Goal: Information Seeking & Learning: Learn about a topic

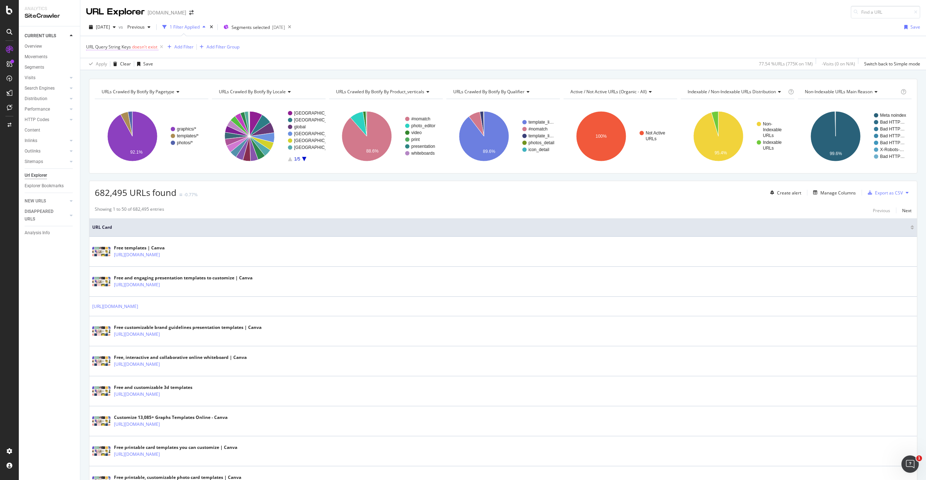
click at [118, 46] on span "URL Query String Keys" at bounding box center [108, 47] width 45 height 6
click at [440, 227] on span "URL Card" at bounding box center [500, 227] width 817 height 7
click at [33, 46] on div "Overview" at bounding box center [33, 47] width 17 height 8
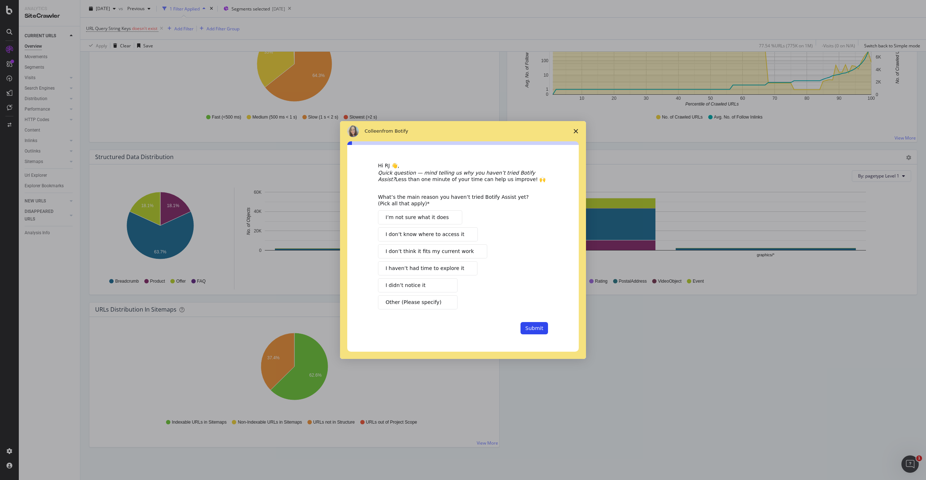
click at [579, 132] on span "Close survey" at bounding box center [576, 131] width 20 height 20
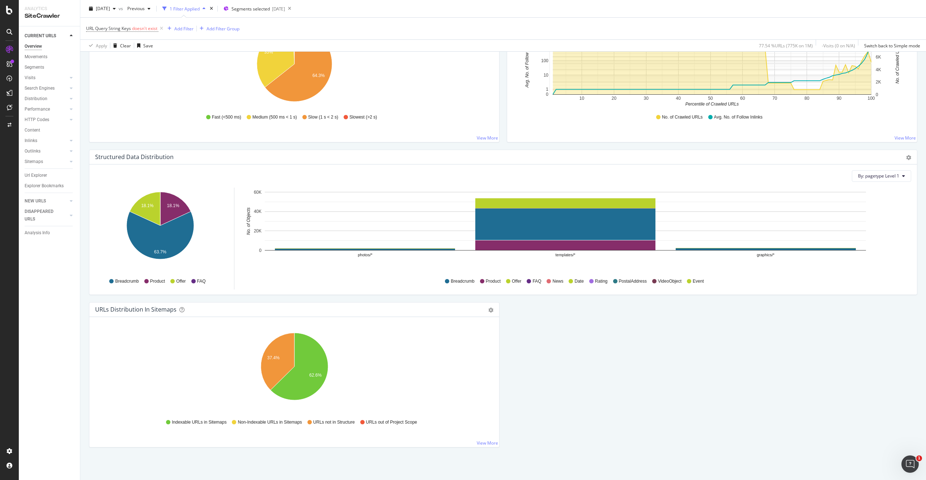
click at [171, 424] on div "Indexable URLs in Sitemaps" at bounding box center [196, 423] width 60 height 6
click at [169, 423] on icon at bounding box center [168, 422] width 4 height 4
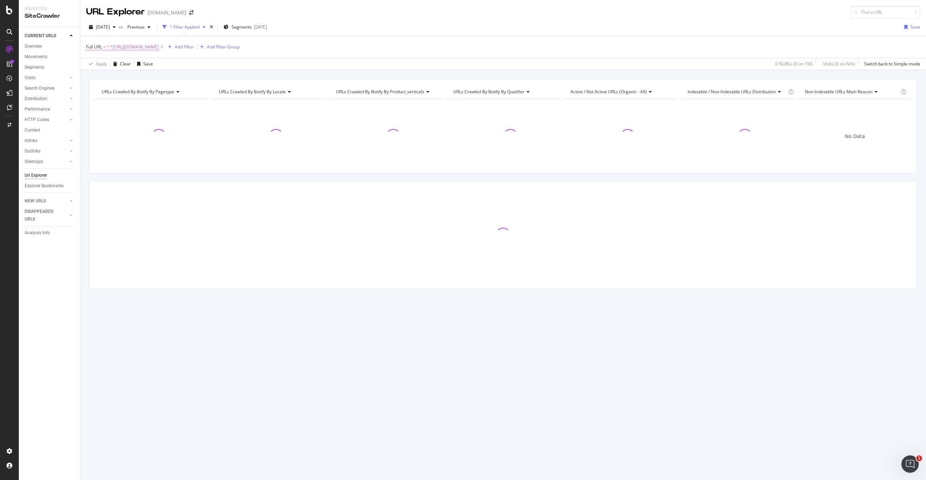
click at [159, 47] on span "^.*[URL][DOMAIN_NAME]" at bounding box center [133, 47] width 52 height 10
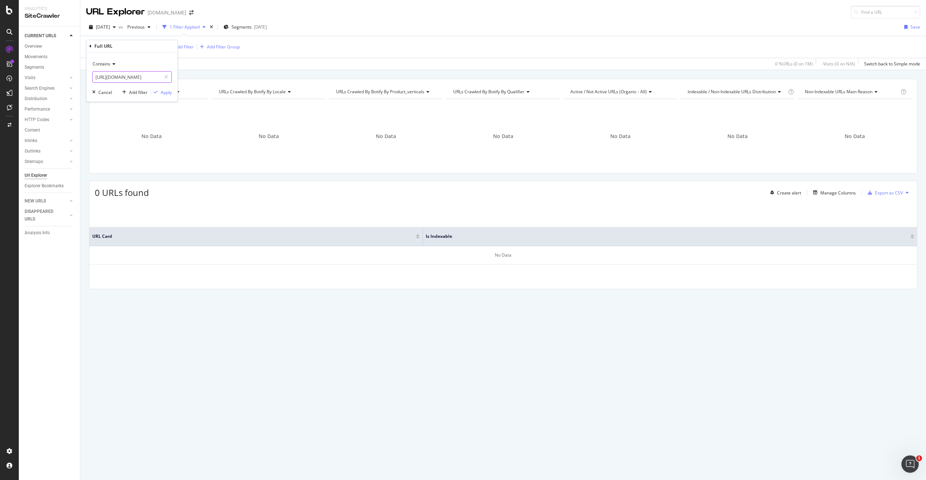
scroll to position [0, 44]
drag, startPoint x: 147, startPoint y: 78, endPoint x: 220, endPoint y: 92, distance: 74.7
click at [220, 92] on body "Analytics SiteCrawler CURRENT URLS Overview Movements Segments Visits Analysis …" at bounding box center [463, 240] width 926 height 480
click at [239, 75] on div "URLs Crawled By Botify By pagetype Chart (by Value) Table Expand Export as CSV …" at bounding box center [503, 78] width 846 height 17
click at [110, 28] on span "[DATE]" at bounding box center [103, 27] width 14 height 6
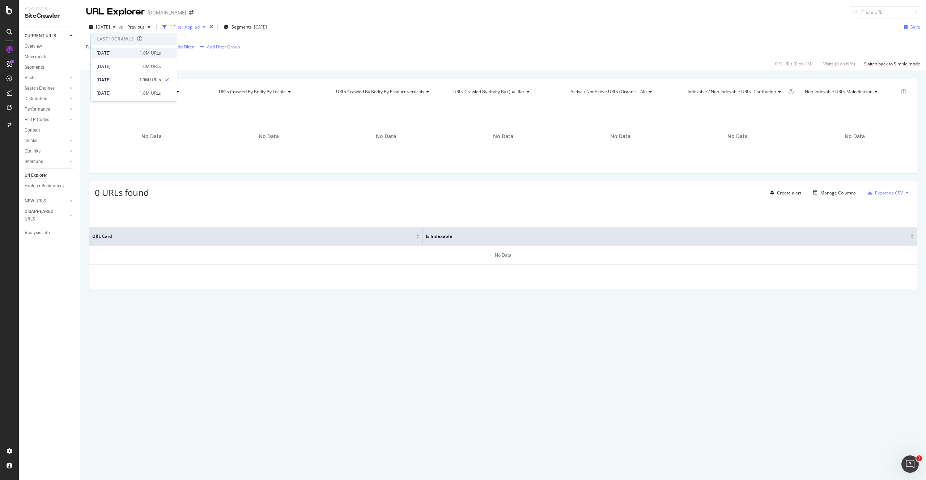
click at [131, 54] on div "[DATE]" at bounding box center [116, 53] width 39 height 7
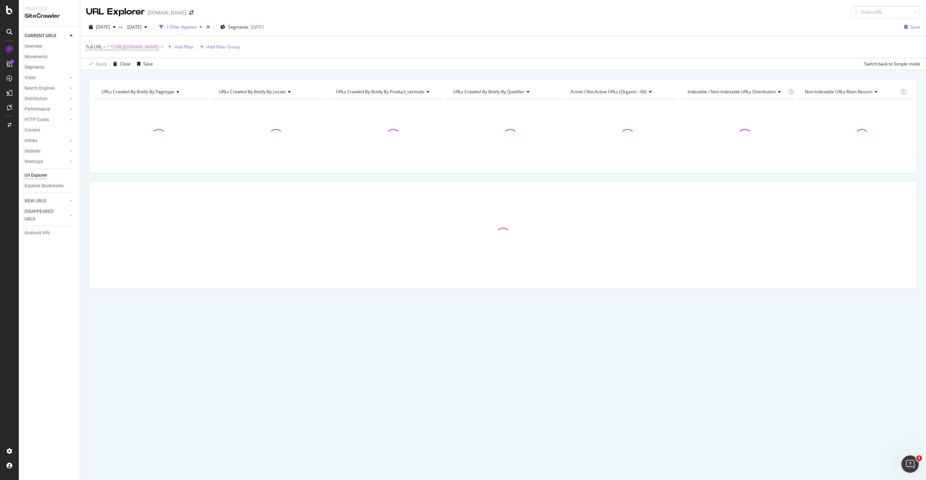
click at [368, 22] on div "2025 Aug. 3rd vs 2025 Jul. 13th 1 Filter Applied Segments 2025-05-26 Save" at bounding box center [503, 28] width 846 height 14
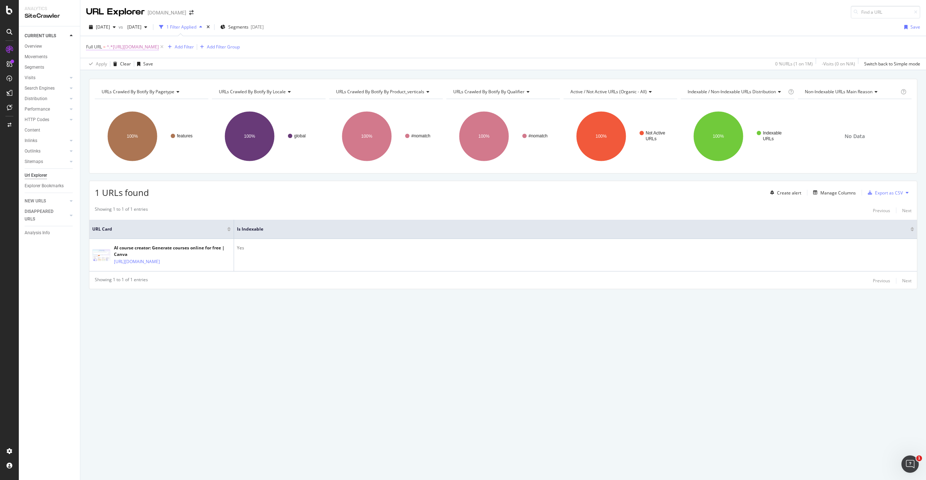
click at [159, 45] on span "^.*https://www.canva.com/features/ai-course-creator/.*$" at bounding box center [133, 47] width 52 height 10
click at [131, 81] on input "https://www.canva.com/features/ai-course-creator/" at bounding box center [127, 77] width 68 height 12
paste input "tiktok-gener"
type input "https://www.canva.com/features/ai-tiktok-generator/"
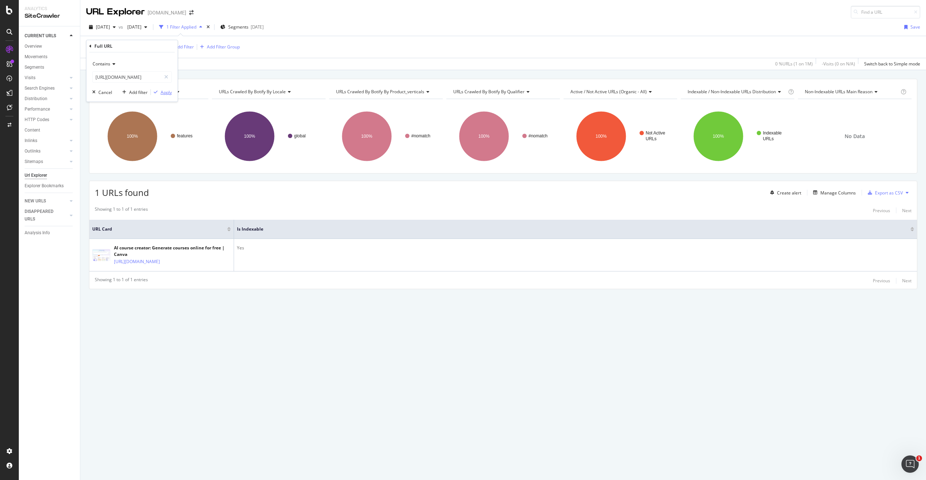
scroll to position [0, 0]
click at [170, 91] on div "Apply" at bounding box center [166, 92] width 11 height 6
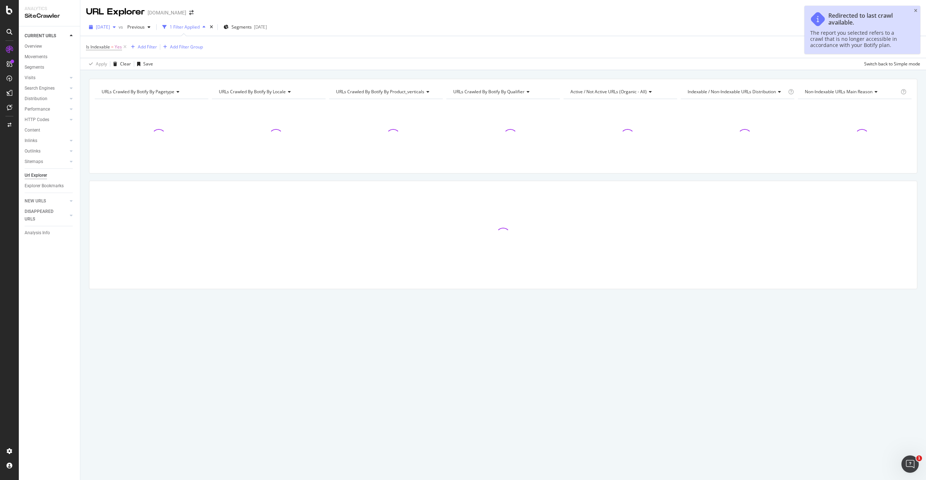
click at [110, 29] on span "[DATE]" at bounding box center [103, 27] width 14 height 6
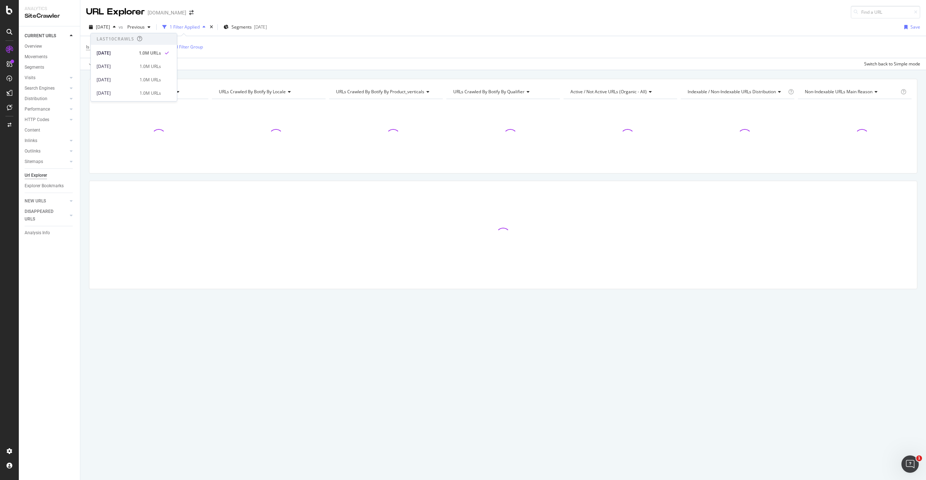
click at [305, 52] on div "Is Indexable = Yes Add Filter Add Filter Group" at bounding box center [503, 47] width 834 height 22
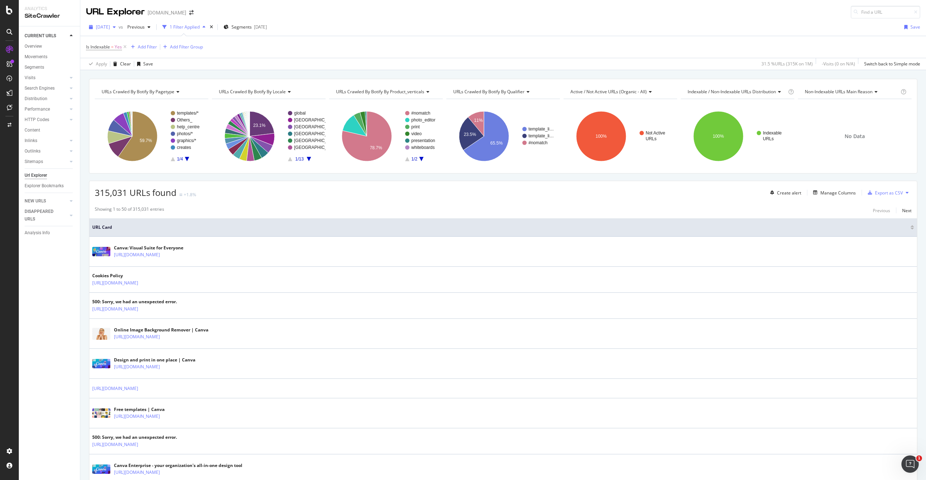
click at [110, 27] on span "[DATE]" at bounding box center [103, 27] width 14 height 6
click at [329, 43] on div "Is Indexable = Yes Add Filter Add Filter Group" at bounding box center [503, 47] width 834 height 22
click at [126, 45] on icon at bounding box center [125, 46] width 6 height 7
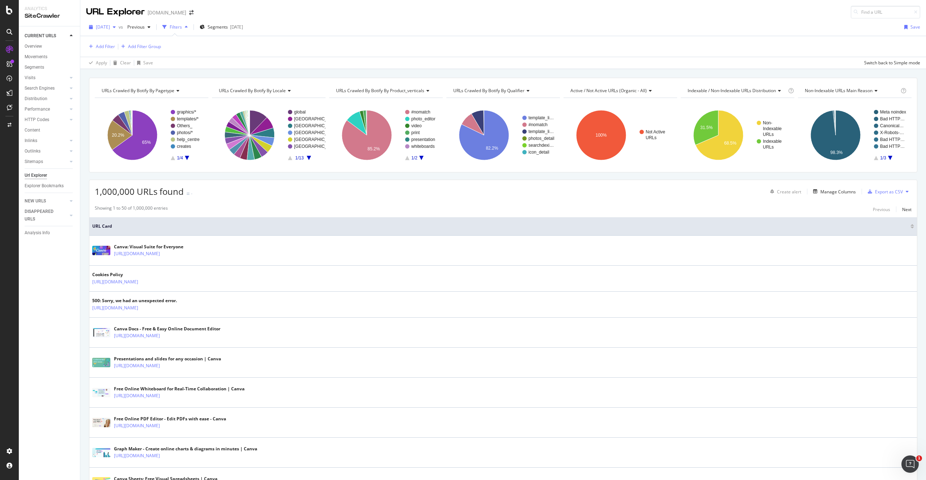
click at [110, 29] on span "[DATE]" at bounding box center [103, 27] width 14 height 6
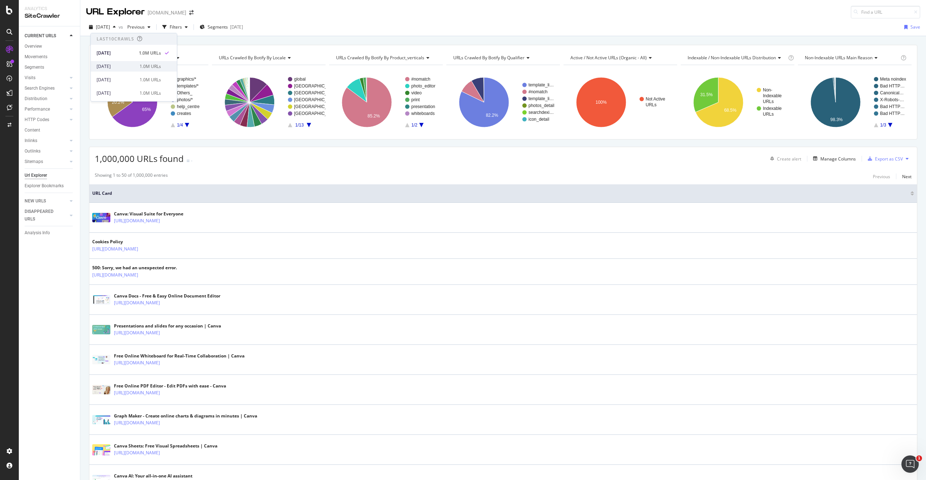
click at [120, 64] on div "[DATE]" at bounding box center [116, 66] width 39 height 7
click at [110, 29] on span "[DATE]" at bounding box center [103, 27] width 14 height 6
click at [123, 49] on div "2025 Aug. 3rd 1.0M URLs" at bounding box center [134, 53] width 86 height 10
click at [545, 10] on div "URL Explorer canva.com" at bounding box center [503, 9] width 846 height 18
click at [115, 30] on div "[DATE]" at bounding box center [102, 27] width 33 height 11
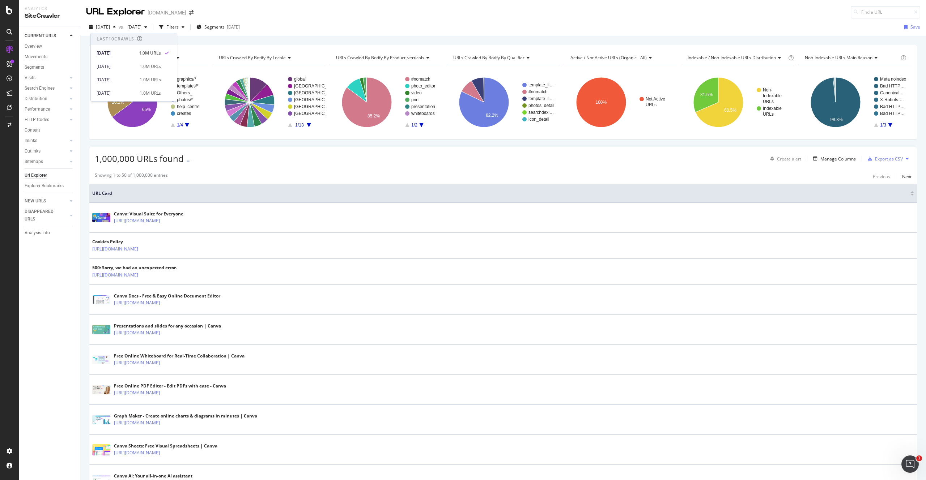
click at [405, 28] on div "2025 Aug. 3rd vs 2025 Jul. 20th Filters Segments 2025-05-26 Save" at bounding box center [503, 28] width 846 height 14
click at [110, 29] on span "[DATE]" at bounding box center [103, 27] width 14 height 6
click at [125, 53] on div "[DATE]" at bounding box center [116, 53] width 38 height 7
click at [141, 27] on span "[DATE]" at bounding box center [132, 27] width 17 height 6
click at [105, 20] on div "2025 Aug. 3rd vs 2025 Jul. 20th Filters Segments 2025-05-26 Save" at bounding box center [503, 27] width 846 height 18
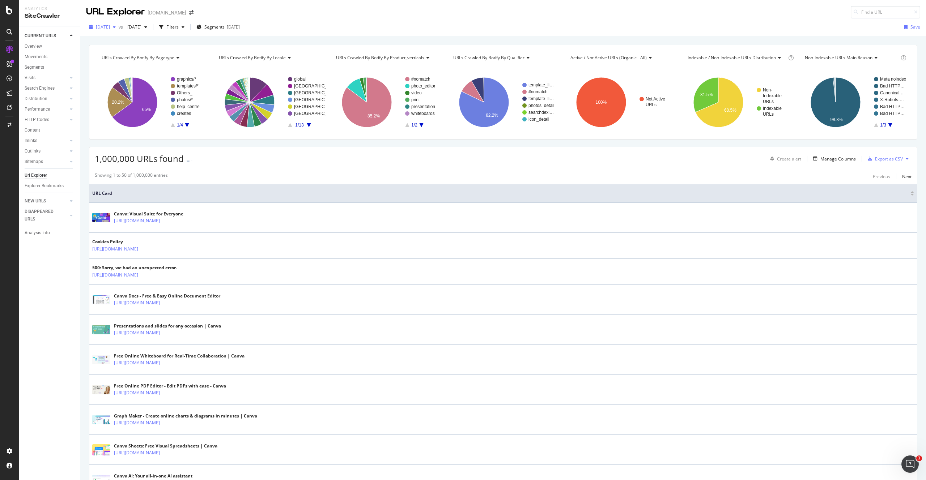
click at [110, 26] on span "[DATE]" at bounding box center [103, 27] width 14 height 6
click at [141, 29] on span "[DATE]" at bounding box center [132, 27] width 17 height 6
click at [164, 66] on div "[DATE]" at bounding box center [158, 66] width 39 height 7
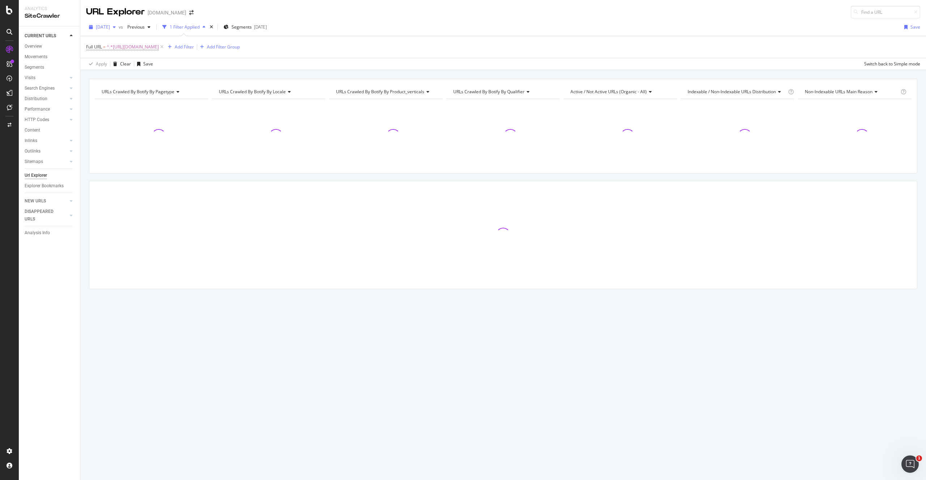
click at [119, 28] on div "button" at bounding box center [114, 27] width 9 height 4
click at [121, 50] on div "[DATE]" at bounding box center [116, 53] width 39 height 7
click at [110, 28] on span "[DATE]" at bounding box center [103, 27] width 14 height 6
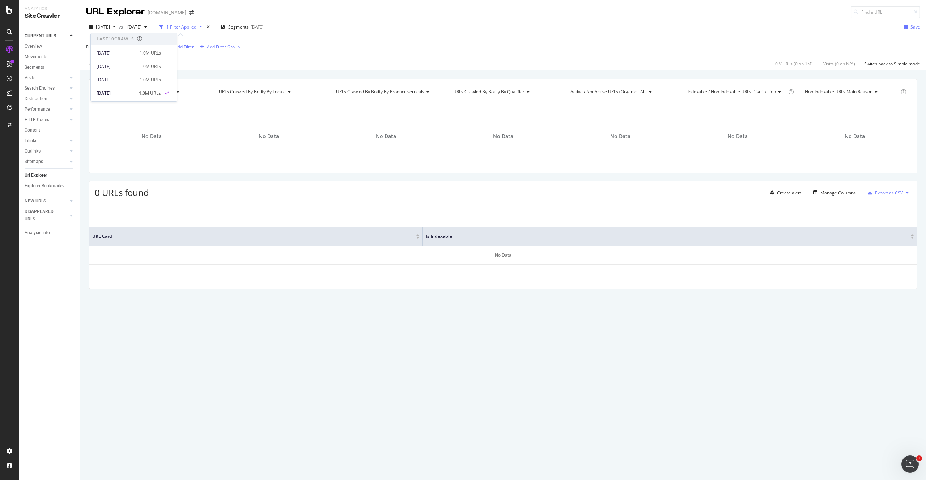
click at [221, 67] on div "Apply Clear Save 0 % URLs ( 0 on 1M ) - Visits ( 0 on N/A ) Switch back to Simp…" at bounding box center [503, 64] width 846 height 12
click at [110, 26] on span "[DATE]" at bounding box center [103, 27] width 14 height 6
click at [141, 28] on span "[DATE]" at bounding box center [132, 27] width 17 height 6
click at [225, 14] on div "URL Explorer canva.com" at bounding box center [503, 9] width 846 height 18
click at [159, 45] on span "^.*https://www.canva.com/docs/srs-document/.*$" at bounding box center [133, 47] width 52 height 10
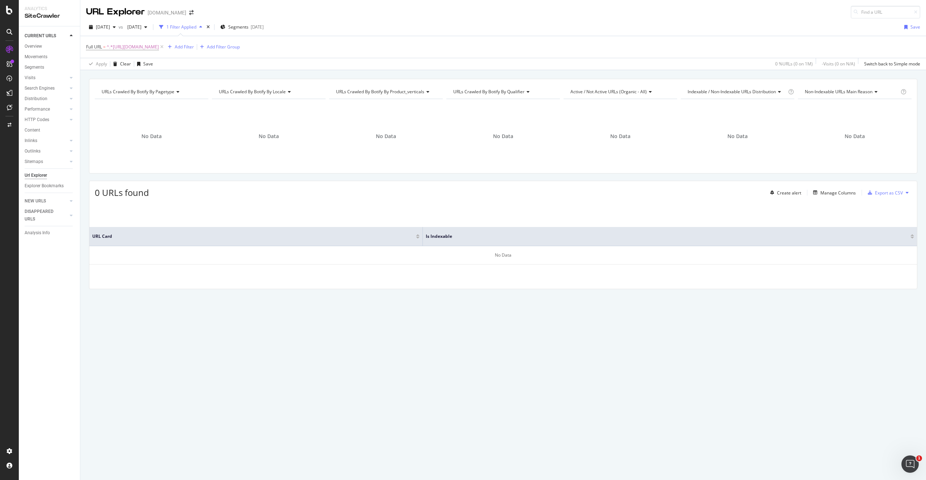
click at [232, 77] on div "URLs Crawled By Botify By pagetype Chart (by Value) Table Expand Export as CSV …" at bounding box center [503, 78] width 846 height 17
click at [47, 174] on div "Url Explorer" at bounding box center [36, 176] width 22 height 8
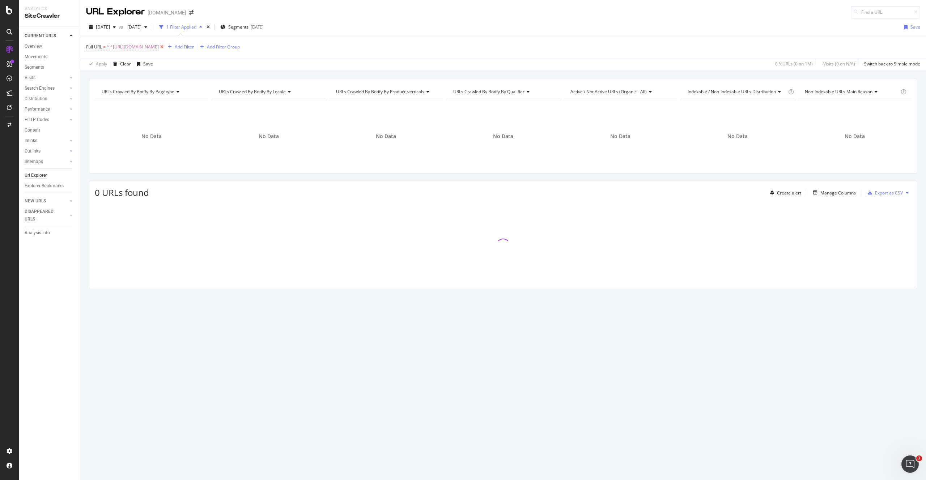
click at [165, 46] on icon at bounding box center [162, 46] width 6 height 7
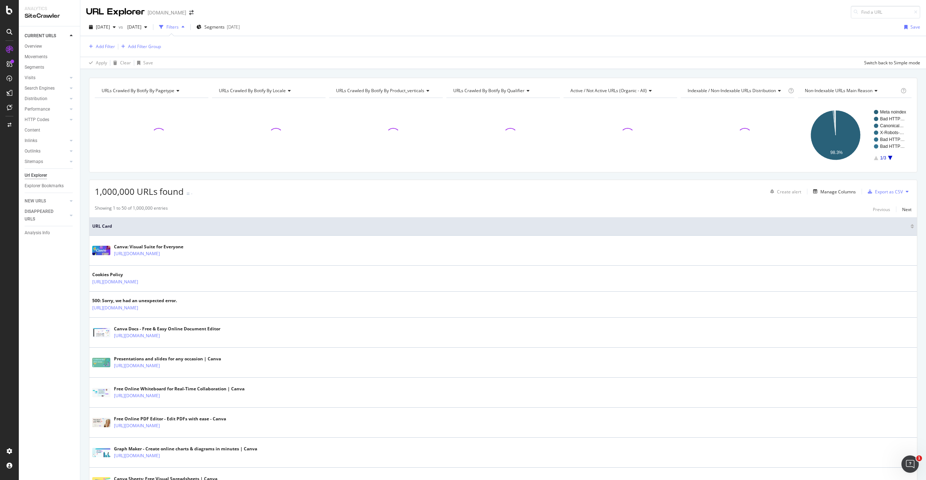
click at [124, 28] on span "vs" at bounding box center [122, 27] width 6 height 6
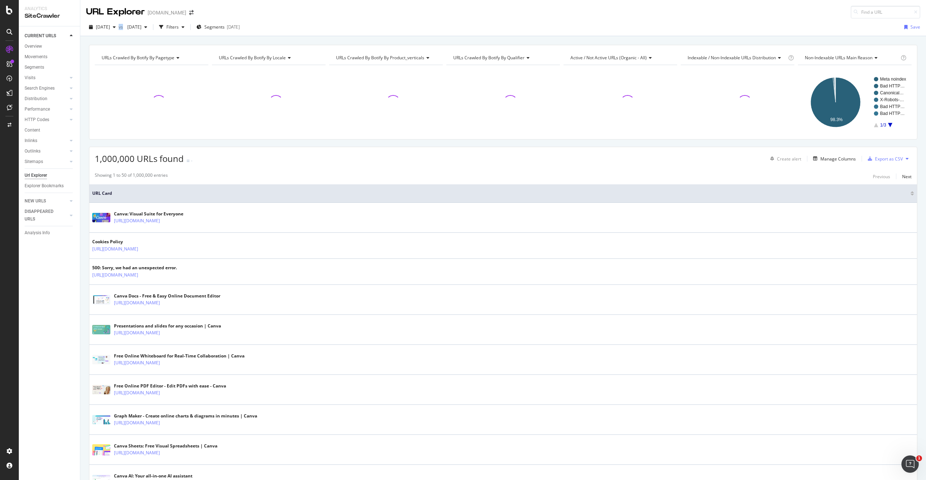
click at [124, 28] on span "vs" at bounding box center [122, 27] width 6 height 6
click at [110, 28] on span "[DATE]" at bounding box center [103, 27] width 14 height 6
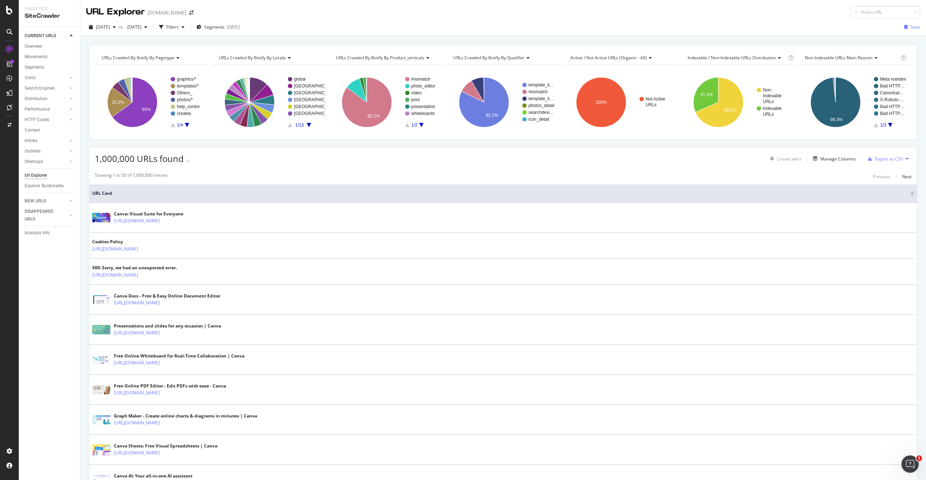
click at [200, 41] on div "URLs Crawled By Botify By pagetype Chart (by Value) Table Expand Export as CSV …" at bounding box center [503, 44] width 846 height 17
click at [141, 25] on span "[DATE]" at bounding box center [132, 27] width 17 height 6
click at [490, 46] on div "URLs Crawled By Botify By pagetype Chart (by Value) Table Expand Export as CSV …" at bounding box center [503, 92] width 829 height 95
click at [868, 14] on input at bounding box center [885, 12] width 69 height 13
paste input "https://www.canva.com/docs/srs-document/"
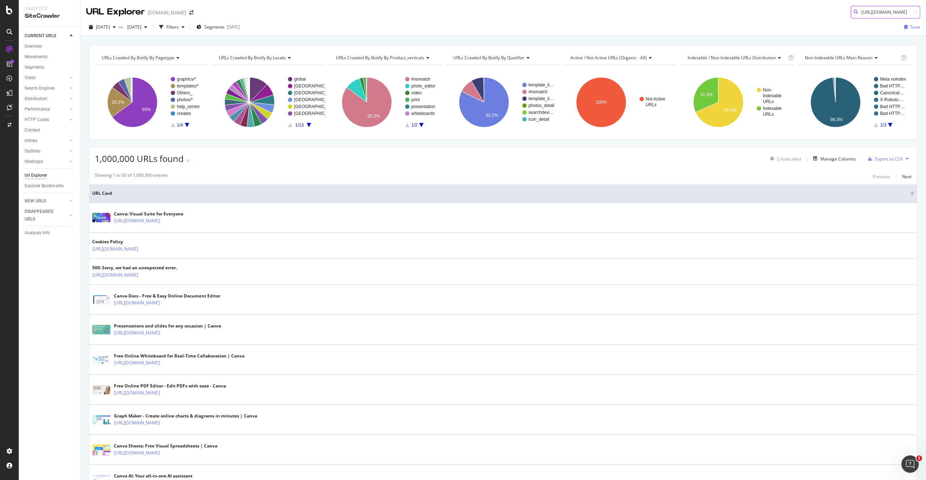
scroll to position [0, 123]
click at [872, 12] on input "https://www.canva.com/docs/srs-document/" at bounding box center [885, 12] width 69 height 13
paste input
click at [883, 11] on input "https://www.canva.com/docs/srs-document/" at bounding box center [885, 12] width 69 height 13
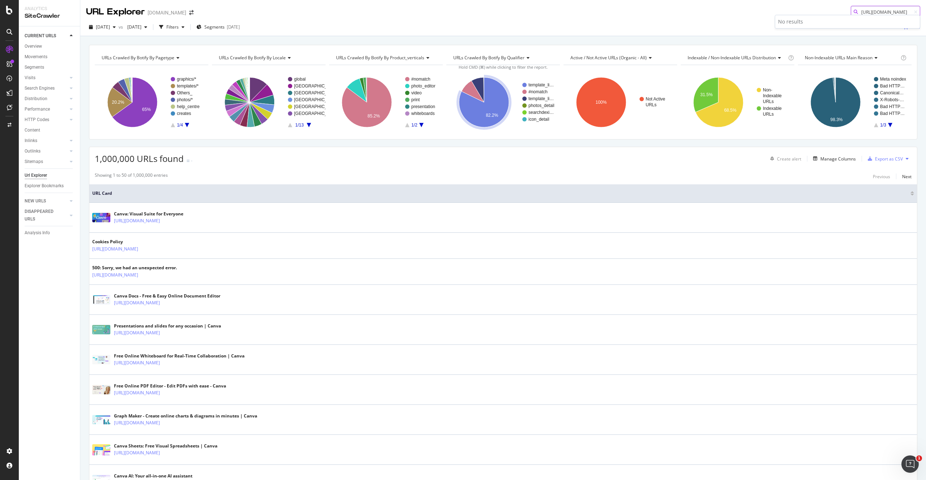
paste input
drag, startPoint x: 881, startPoint y: 13, endPoint x: 926, endPoint y: 15, distance: 44.9
click at [926, 15] on div "URL Explorer canva.com https://www.canva.com/docs/srs-document/" at bounding box center [503, 9] width 846 height 18
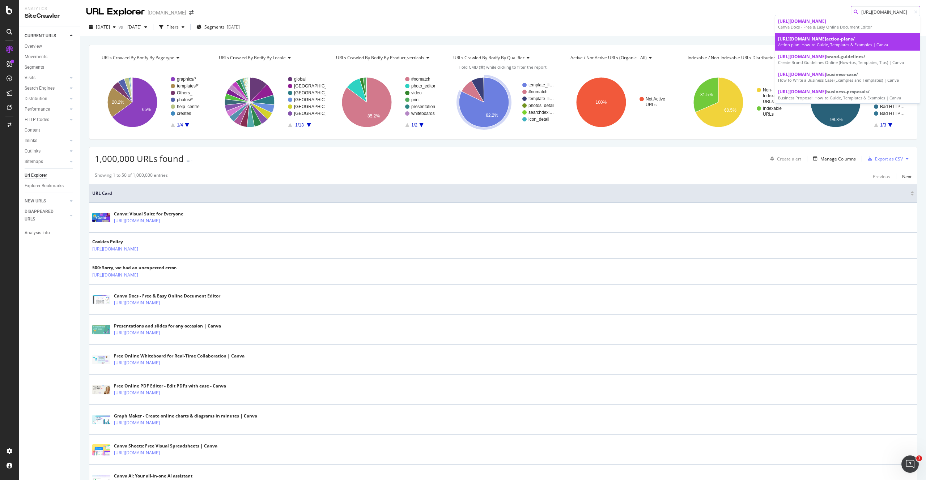
type input "https://www.canva.com/docs/"
click at [841, 43] on div "Action plan: How-to Guide, Templates & Examples | Canva" at bounding box center [847, 45] width 139 height 6
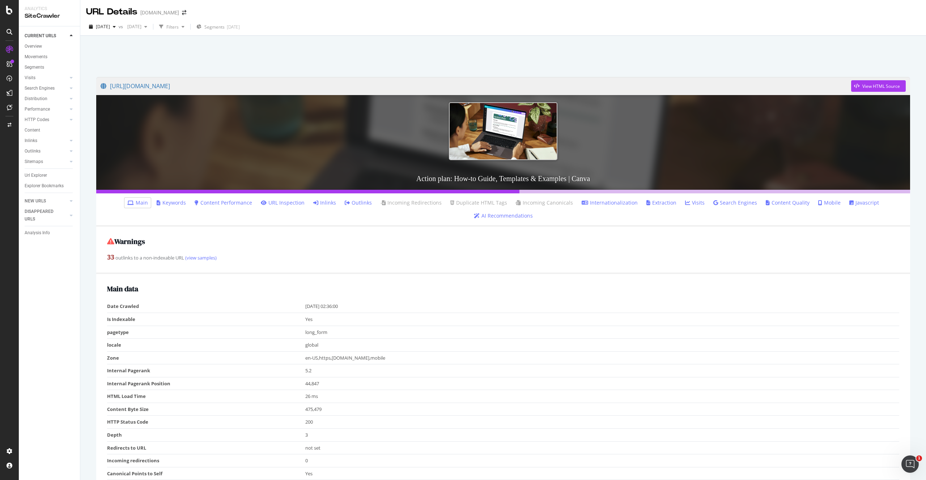
click at [261, 203] on link "URL Inspection" at bounding box center [283, 202] width 44 height 7
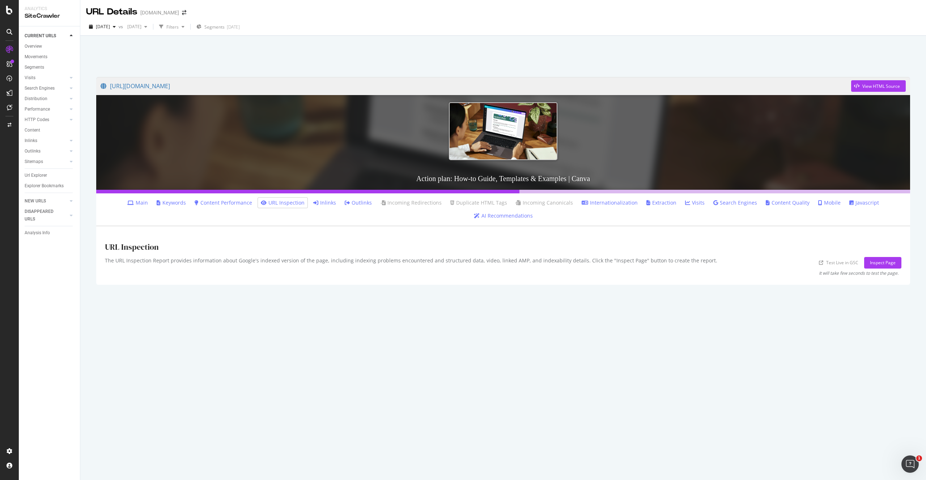
click at [713, 204] on link "Search Engines" at bounding box center [735, 202] width 44 height 7
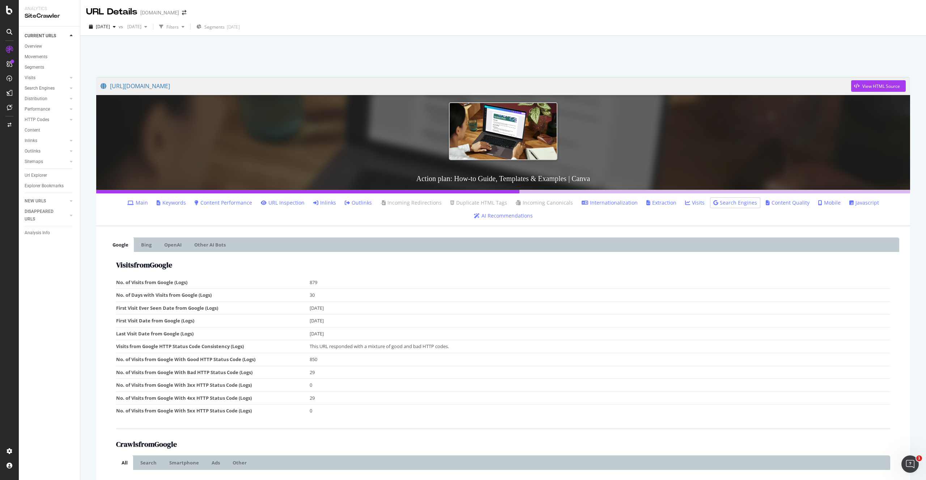
click at [850, 204] on link "Javascript" at bounding box center [865, 202] width 30 height 7
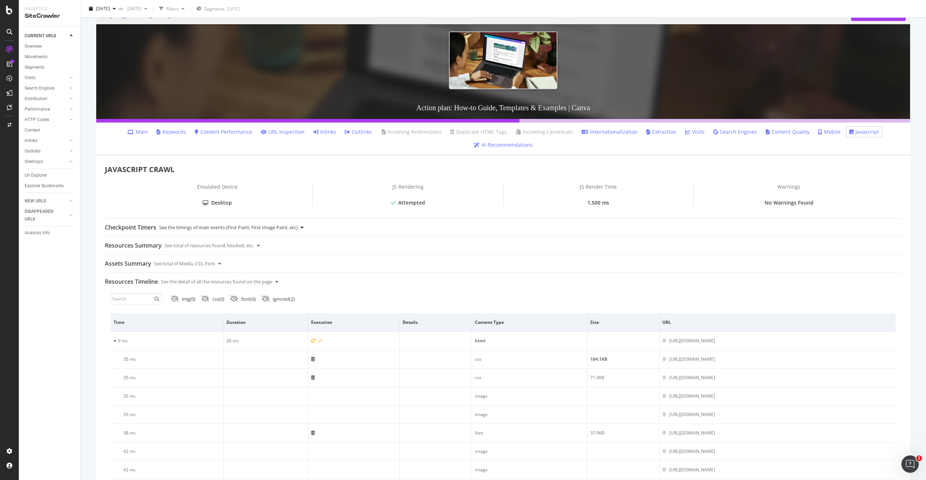
scroll to position [71, 0]
click at [533, 142] on link "AI Recommendations" at bounding box center [503, 145] width 59 height 7
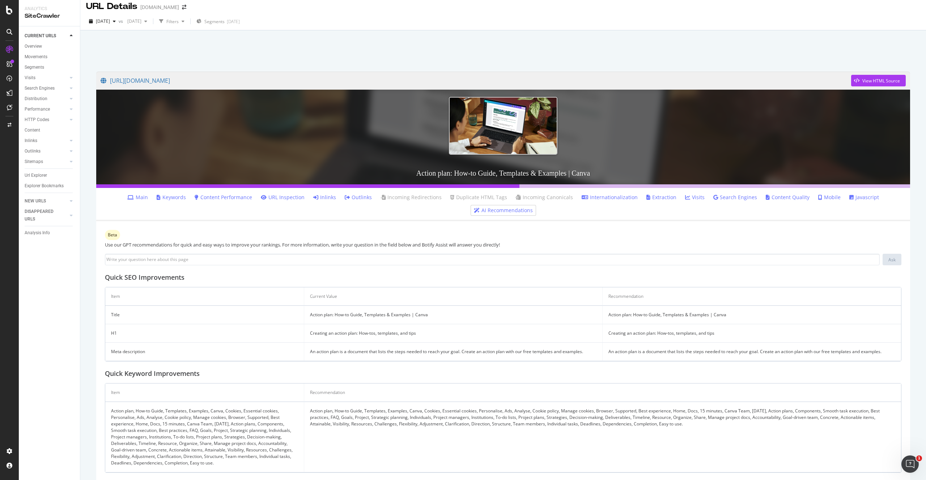
scroll to position [7, 0]
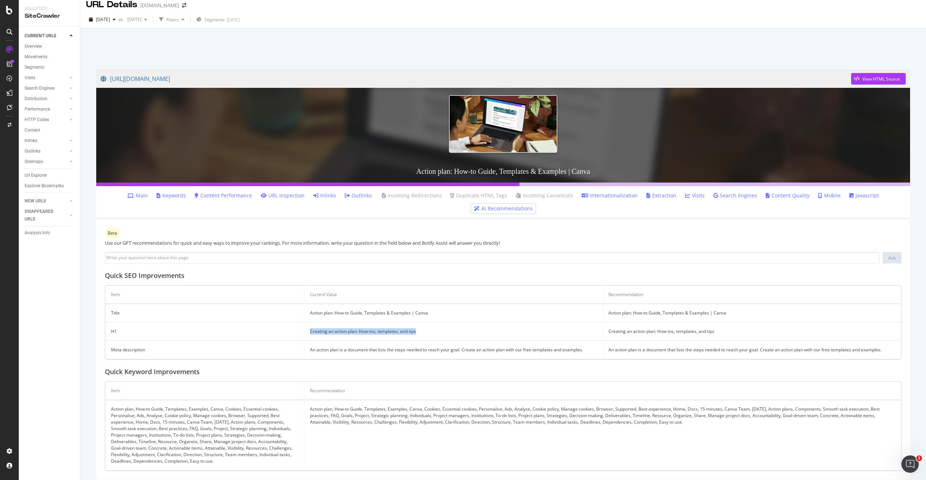
drag, startPoint x: 422, startPoint y: 317, endPoint x: 310, endPoint y: 319, distance: 111.8
click at [310, 323] on td "Creating an action plan: How-tos, templates, and tips" at bounding box center [453, 332] width 298 height 18
copy td "Creating an action plan: How-tos, templates, and tips"
click at [389, 368] on div "Beta Use our GPT recommendations for quick and easy ways to improve your rankin…" at bounding box center [503, 350] width 814 height 260
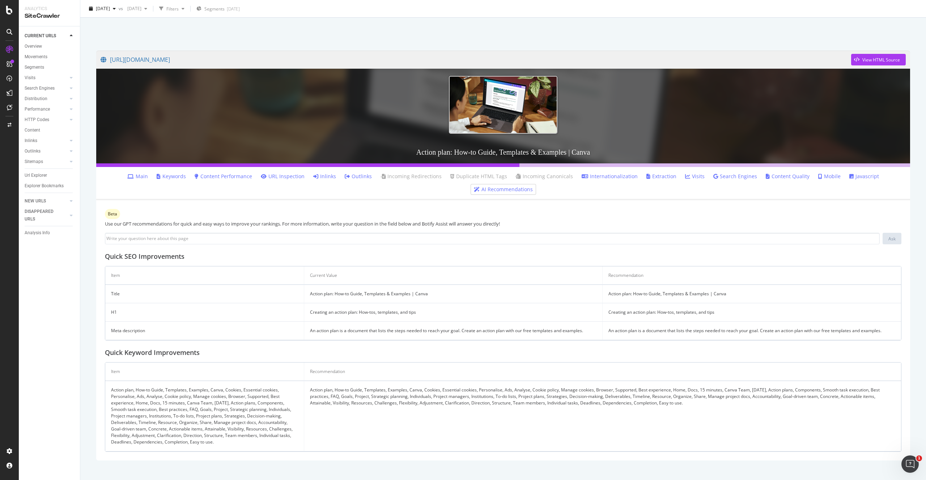
scroll to position [0, 0]
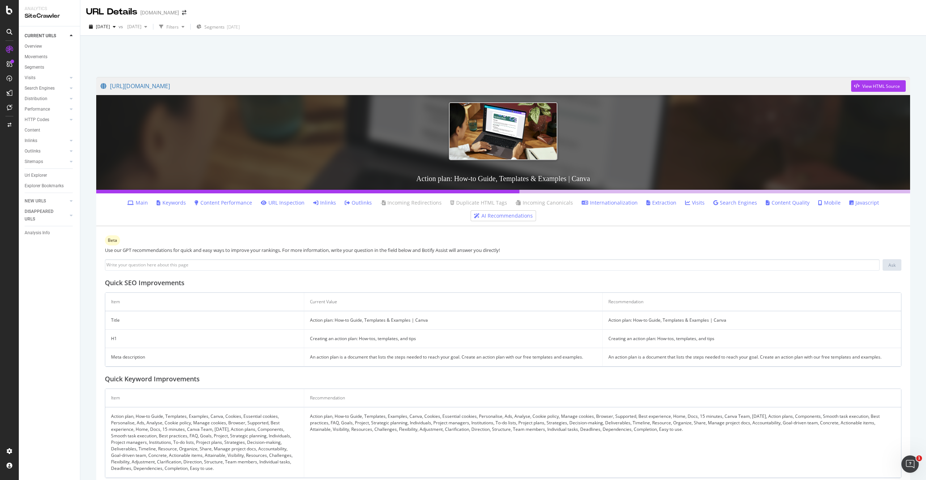
click at [211, 206] on link "Content Performance" at bounding box center [224, 202] width 58 height 7
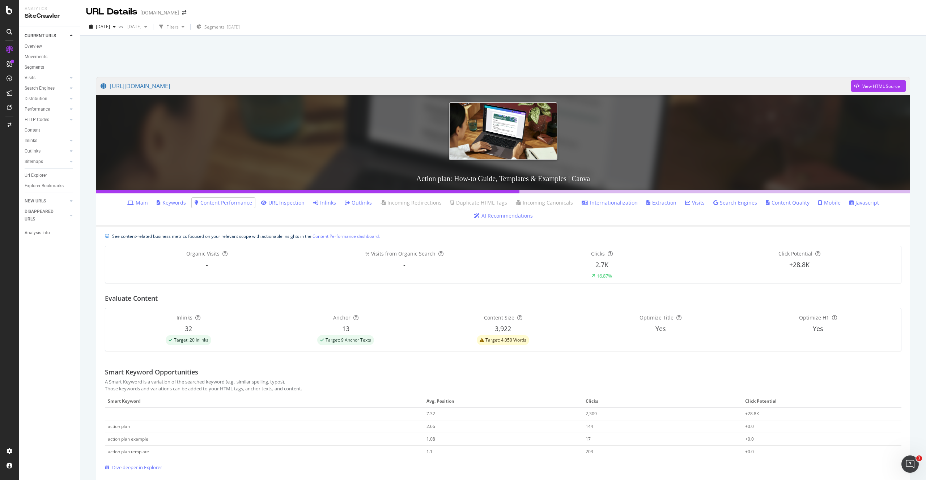
click at [157, 203] on link "Keywords" at bounding box center [171, 202] width 29 height 7
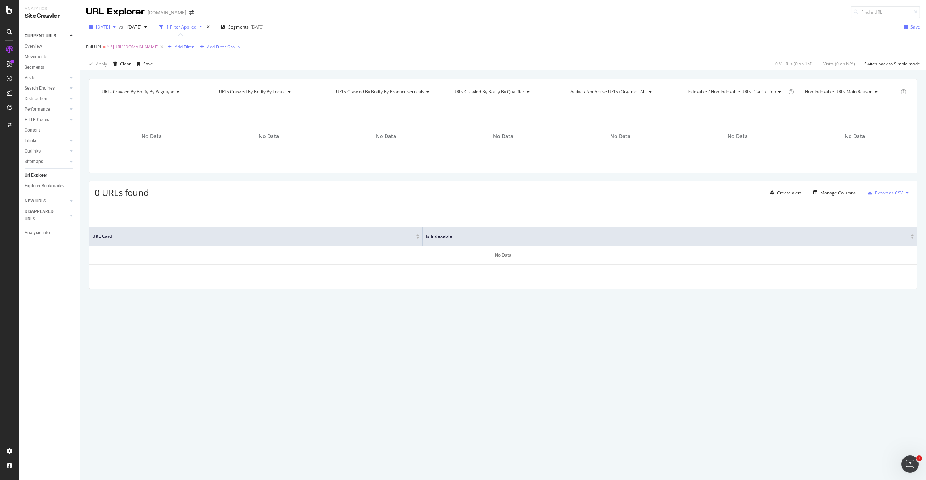
click at [108, 29] on span "[DATE]" at bounding box center [103, 27] width 14 height 6
click at [141, 24] on span "[DATE]" at bounding box center [132, 27] width 17 height 6
click at [308, 64] on div "Apply Clear Save 0 % URLs ( 0 on 1M ) - Visits ( 0 on N/A ) Switch back to Simp…" at bounding box center [503, 64] width 846 height 12
